Goal: Task Accomplishment & Management: Complete application form

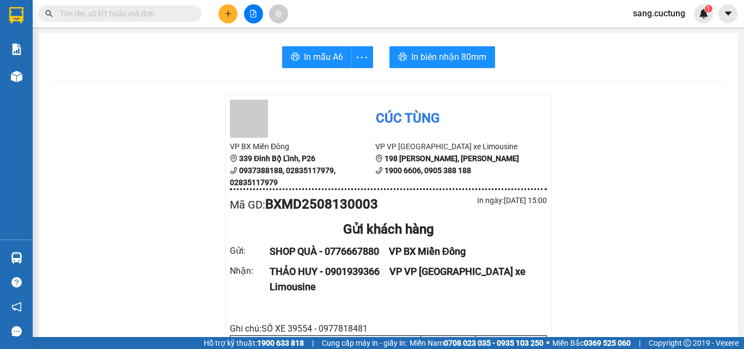
scroll to position [109, 0]
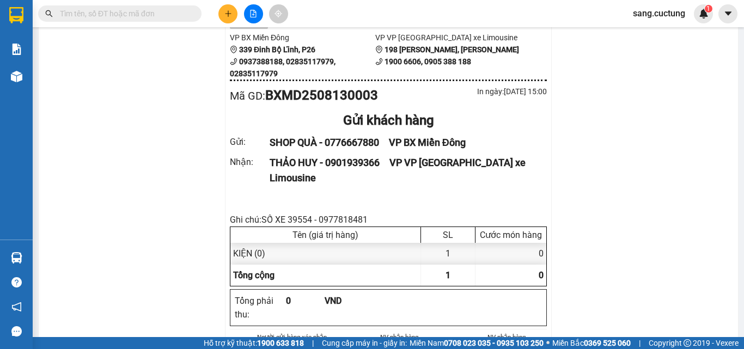
click at [214, 12] on div at bounding box center [254, 13] width 82 height 19
click at [221, 16] on button at bounding box center [228, 13] width 19 height 19
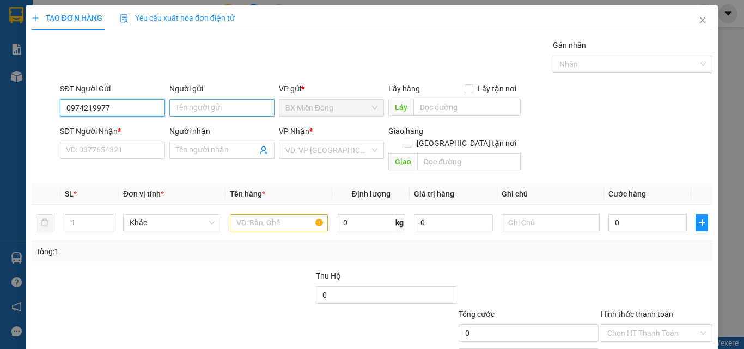
type input "0974219977"
click at [190, 106] on input "Người gửi" at bounding box center [221, 107] width 105 height 17
type input "g"
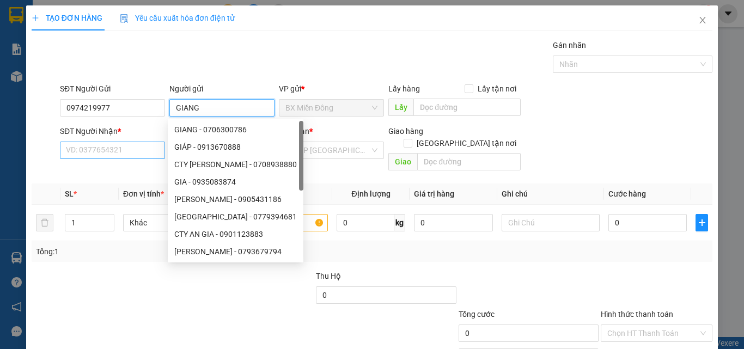
type input "GIANG"
click at [89, 153] on input "SĐT Người Nhận *" at bounding box center [112, 150] width 105 height 17
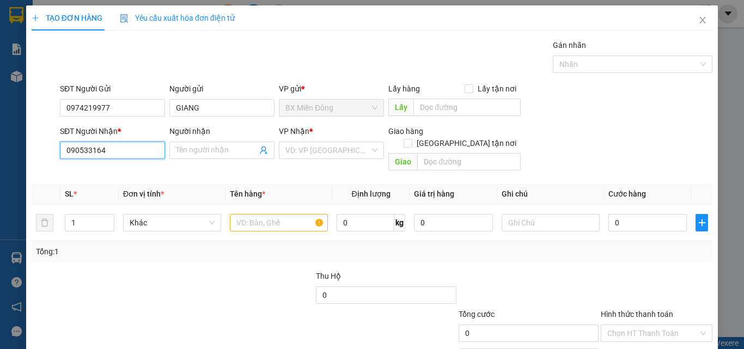
type input "0905331646"
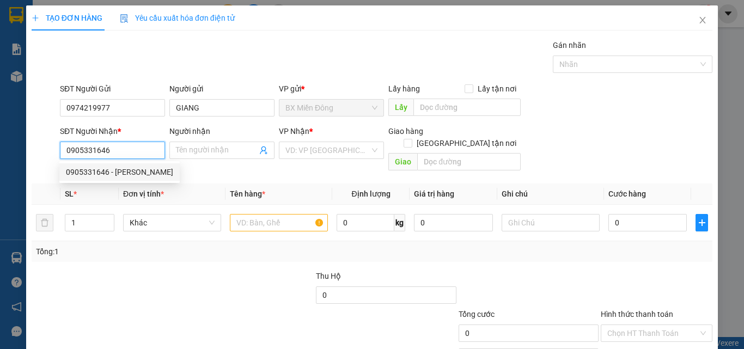
click at [109, 173] on div "0905331646 - [PERSON_NAME]" at bounding box center [119, 172] width 107 height 12
type input "[PERSON_NAME]"
checkbox input "true"
type input "198 [PERSON_NAME] , [PERSON_NAME] , [GEOGRAPHIC_DATA]"
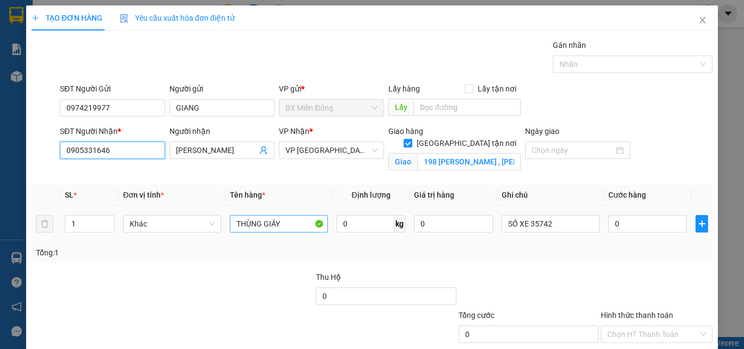
type input "0905331646"
click at [268, 226] on input "THÙNG GIẤY" at bounding box center [279, 223] width 98 height 17
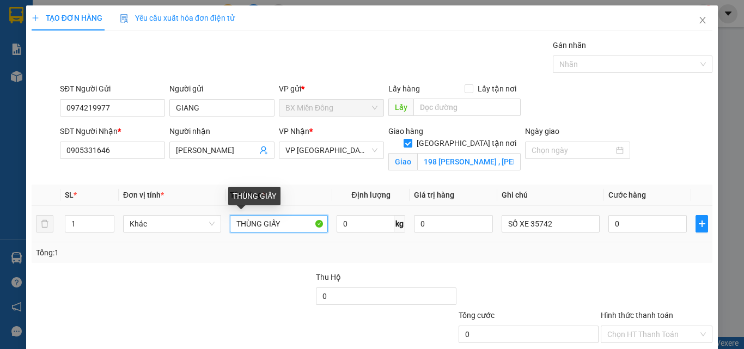
click at [268, 226] on input "THÙNG GIẤY" at bounding box center [279, 223] width 98 height 17
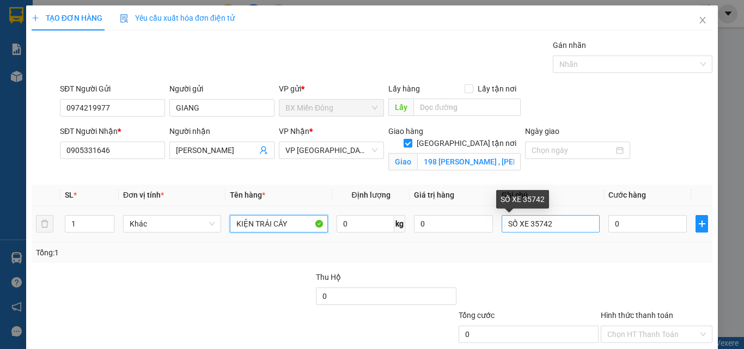
type input "KIỆN TRÁI CÂY"
drag, startPoint x: 524, startPoint y: 232, endPoint x: 609, endPoint y: 242, distance: 85.1
click at [609, 242] on tr "1 Khác KIỆN TRÁI CÂY 0 kg 0 SỐ XE 35742 0" at bounding box center [372, 224] width 681 height 37
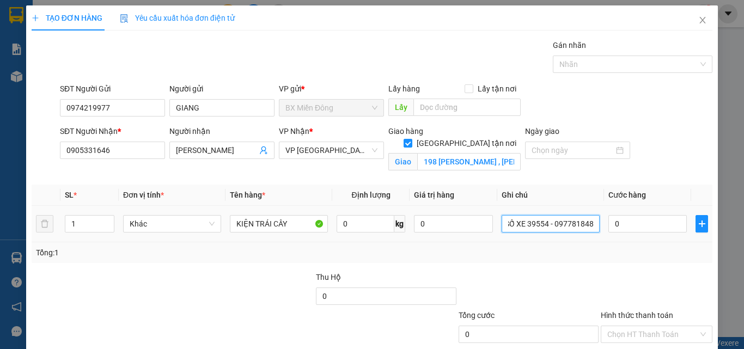
scroll to position [0, 7]
type input "SỐ XE 39554 - 0977818481"
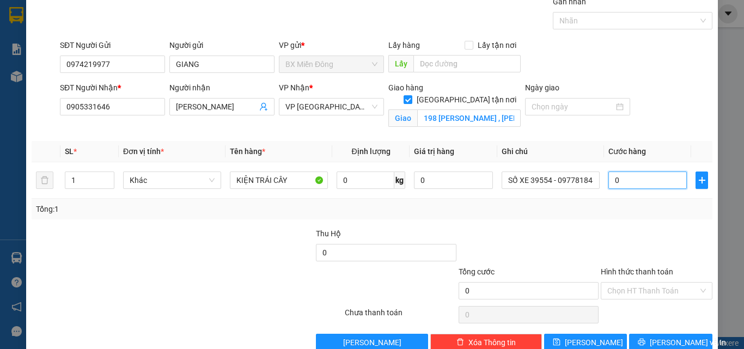
scroll to position [67, 0]
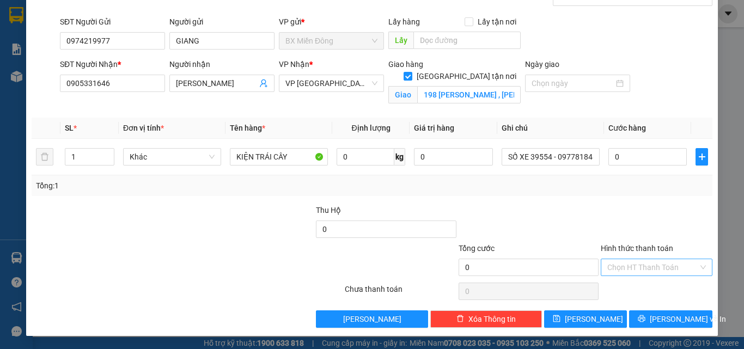
click at [615, 267] on input "Hình thức thanh toán" at bounding box center [653, 267] width 91 height 16
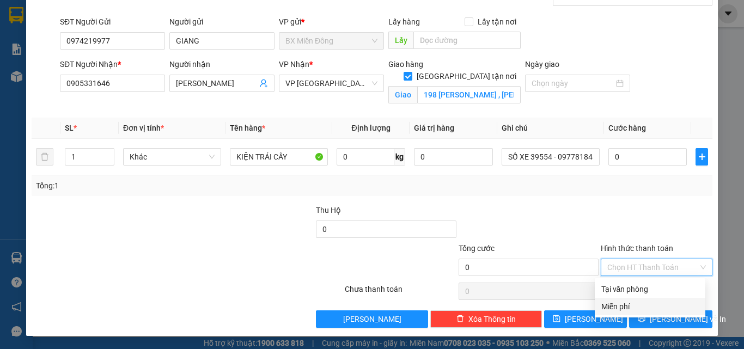
click at [616, 304] on div "Miễn phí" at bounding box center [651, 307] width 98 height 12
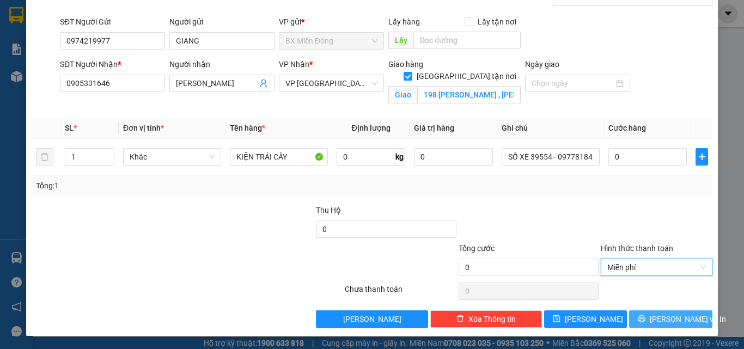
click at [661, 320] on span "[PERSON_NAME] và In" at bounding box center [688, 319] width 76 height 12
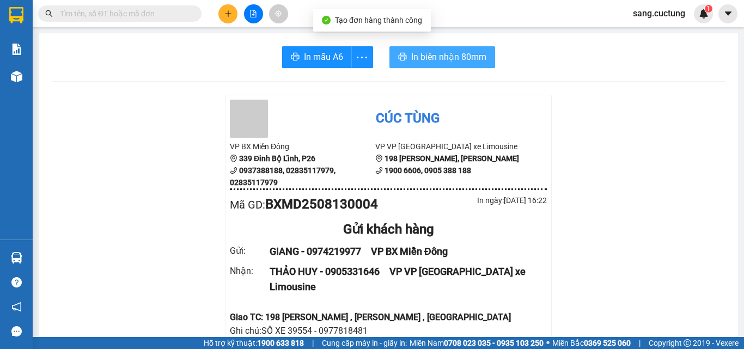
click at [446, 63] on span "In biên nhận 80mm" at bounding box center [448, 57] width 75 height 14
click at [426, 46] on button "In biên nhận 80mm" at bounding box center [445, 57] width 106 height 22
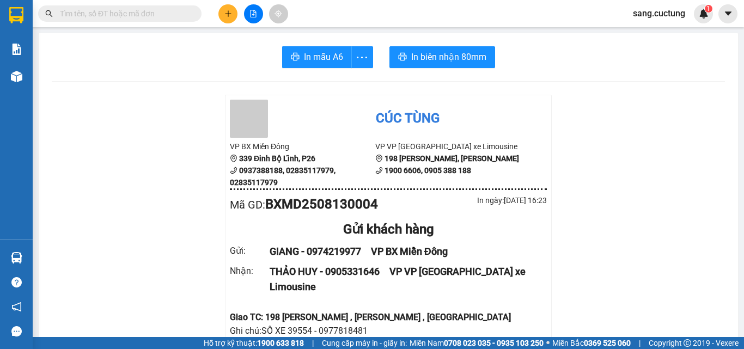
scroll to position [109, 0]
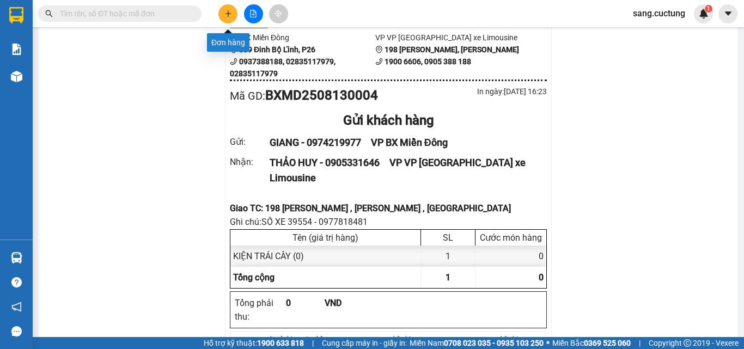
click at [225, 16] on icon "plus" at bounding box center [229, 14] width 8 height 8
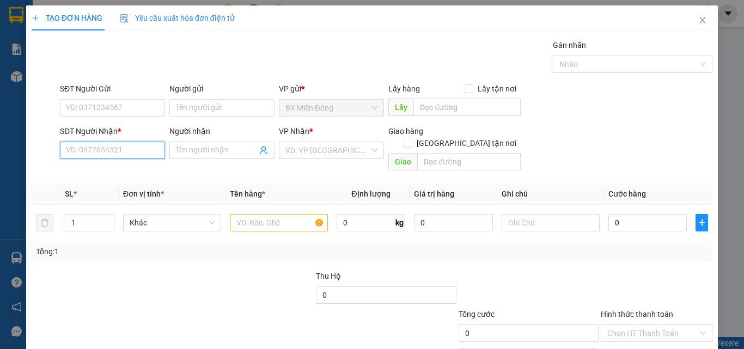
click at [130, 150] on input "SĐT Người Nhận *" at bounding box center [112, 150] width 105 height 17
click at [112, 174] on div "0785176001 - TRUNG" at bounding box center [111, 172] width 91 height 12
type input "0785176001"
type input "TRUNG"
type input "51 DƯƠNG QUÃNG [GEOGRAPHIC_DATA]"
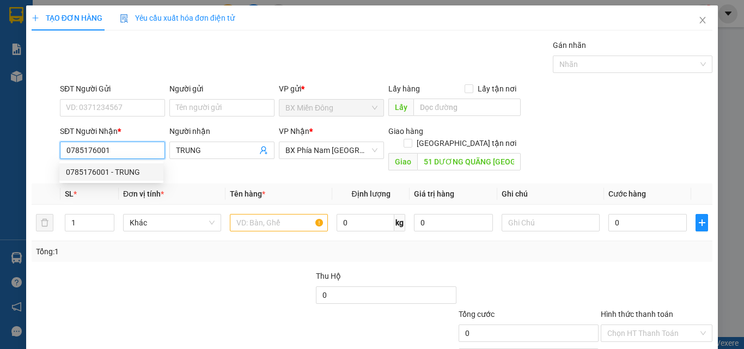
type input "250.000"
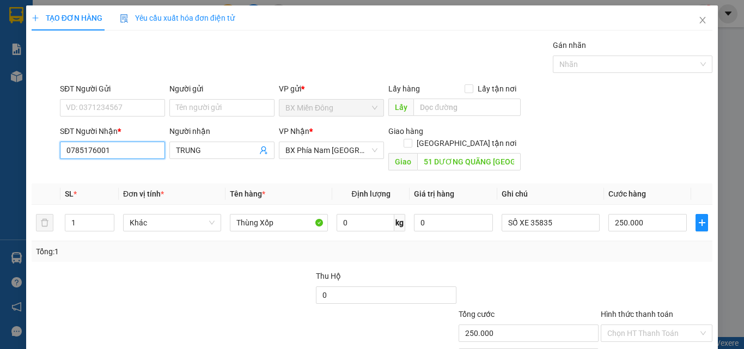
type input "0785176001"
click at [81, 79] on div "Transit Pickup Surcharge Ids Transit Deliver Surcharge Ids Transit Deliver Surc…" at bounding box center [372, 216] width 681 height 355
drag, startPoint x: 91, startPoint y: 92, endPoint x: 91, endPoint y: 99, distance: 7.1
click at [91, 99] on div "SĐT Người Gửi VD: 0371234567" at bounding box center [112, 102] width 105 height 38
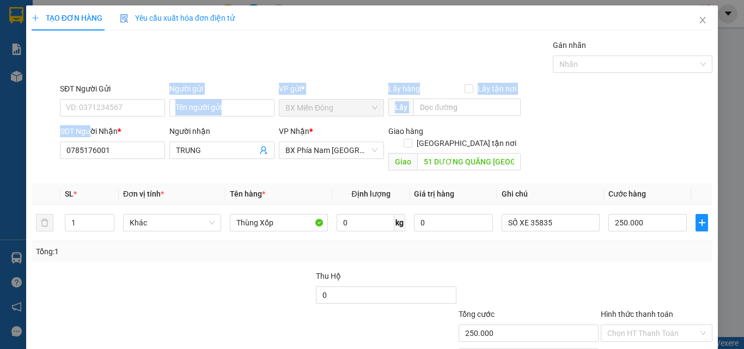
click at [91, 123] on form "SĐT Người Gửi VD: 0371234567 Người gửi Tên người gửi VP gửi * BX Miền Đông Lấy …" at bounding box center [372, 129] width 681 height 93
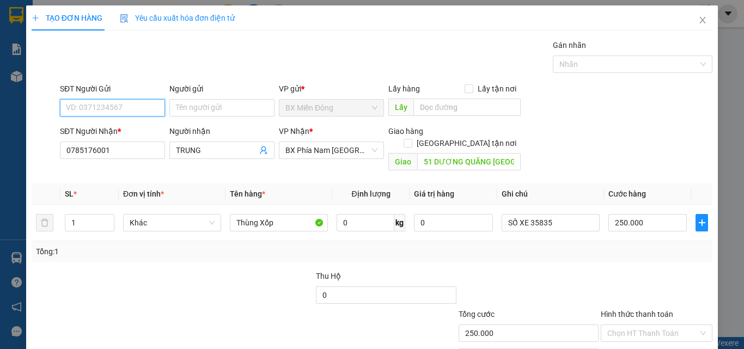
click at [94, 110] on input "SĐT Người Gửi" at bounding box center [112, 107] width 105 height 17
click at [107, 134] on div "0906845636 - Hải Sản Đại [PERSON_NAME]" at bounding box center [140, 130] width 148 height 12
type input "0906845636"
type input "Hải Sản Đại [PERSON_NAME]"
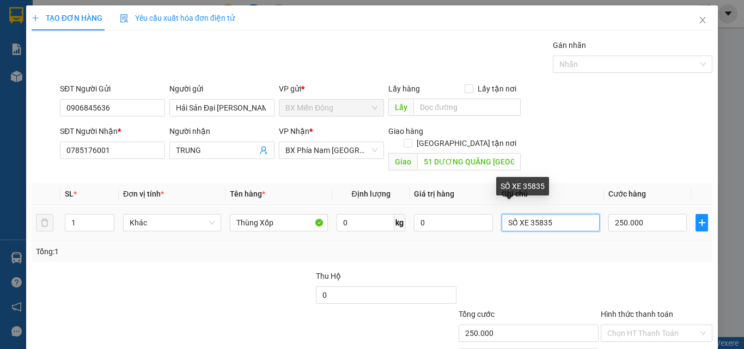
drag, startPoint x: 525, startPoint y: 210, endPoint x: 616, endPoint y: 222, distance: 91.3
click at [616, 222] on tr "1 Khác Thùng Xốp 0 kg 0 SỐ XE 35835 250.000" at bounding box center [372, 223] width 681 height 37
type input "SỐ XE 35203 - 0932402011"
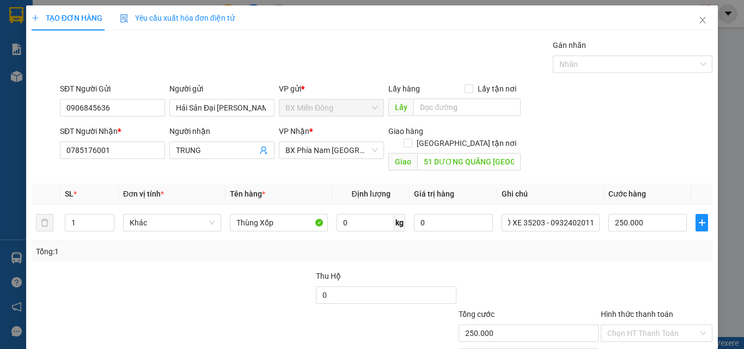
scroll to position [0, 0]
click at [559, 246] on div "Tổng: 1" at bounding box center [372, 252] width 673 height 12
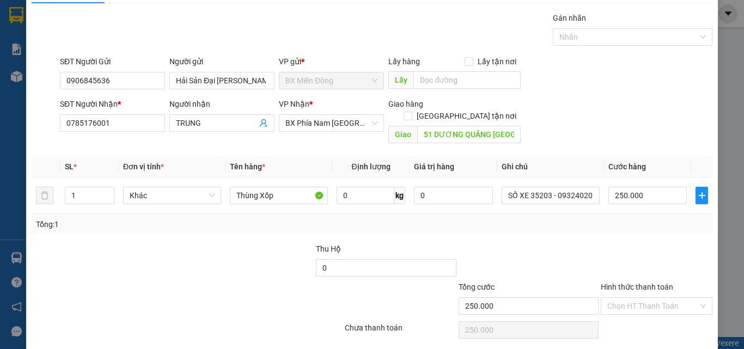
scroll to position [54, 0]
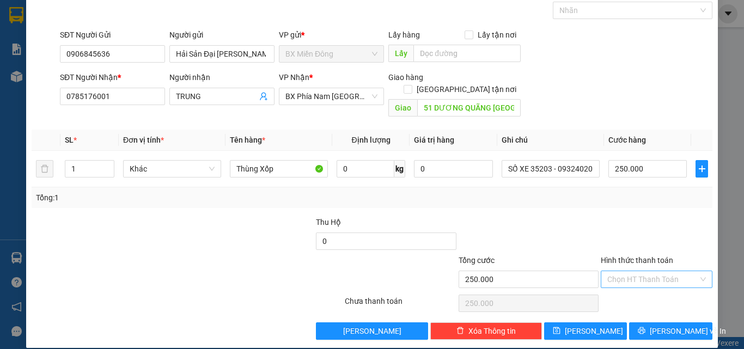
click at [633, 271] on input "Hình thức thanh toán" at bounding box center [653, 279] width 91 height 16
click at [604, 220] on div at bounding box center [657, 235] width 114 height 38
click at [652, 323] on button "[PERSON_NAME] và In" at bounding box center [670, 331] width 83 height 17
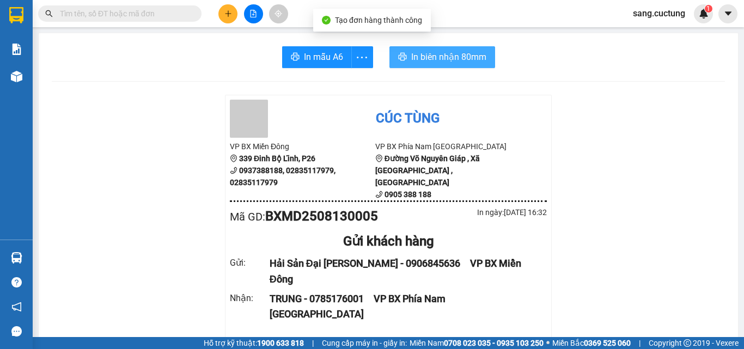
click at [440, 47] on button "In biên nhận 80mm" at bounding box center [443, 57] width 106 height 22
